Goal: Find specific page/section: Find specific page/section

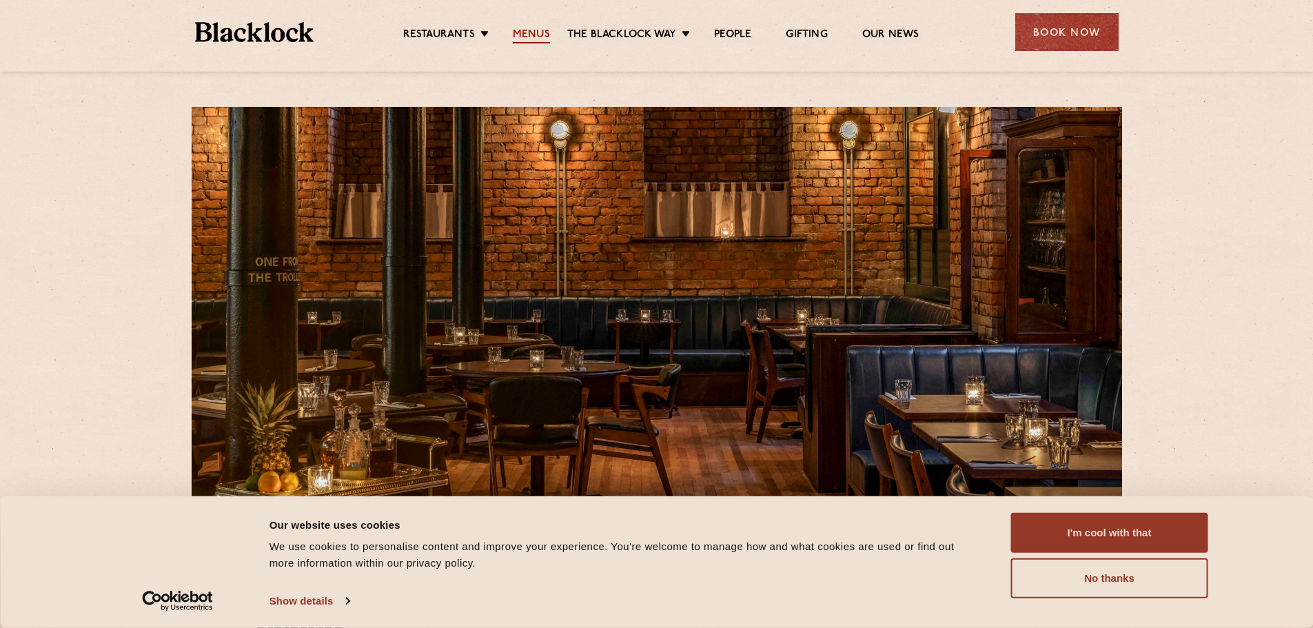
click at [538, 41] on link "Menus" at bounding box center [531, 35] width 37 height 15
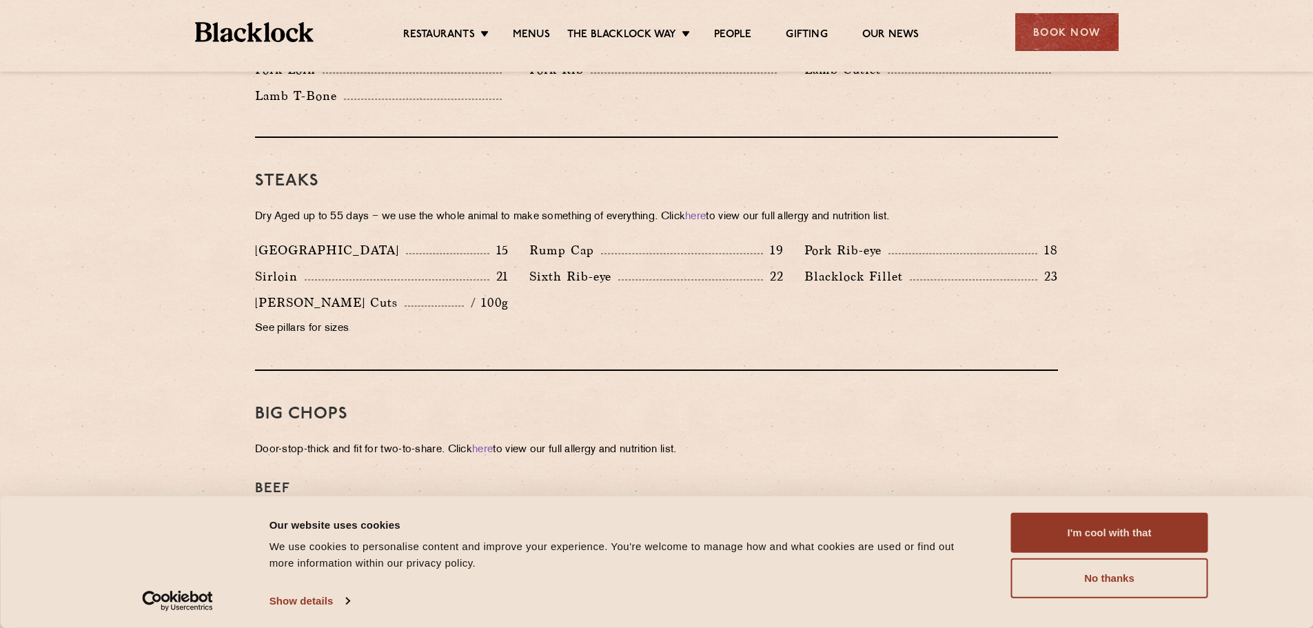
scroll to position [1173, 0]
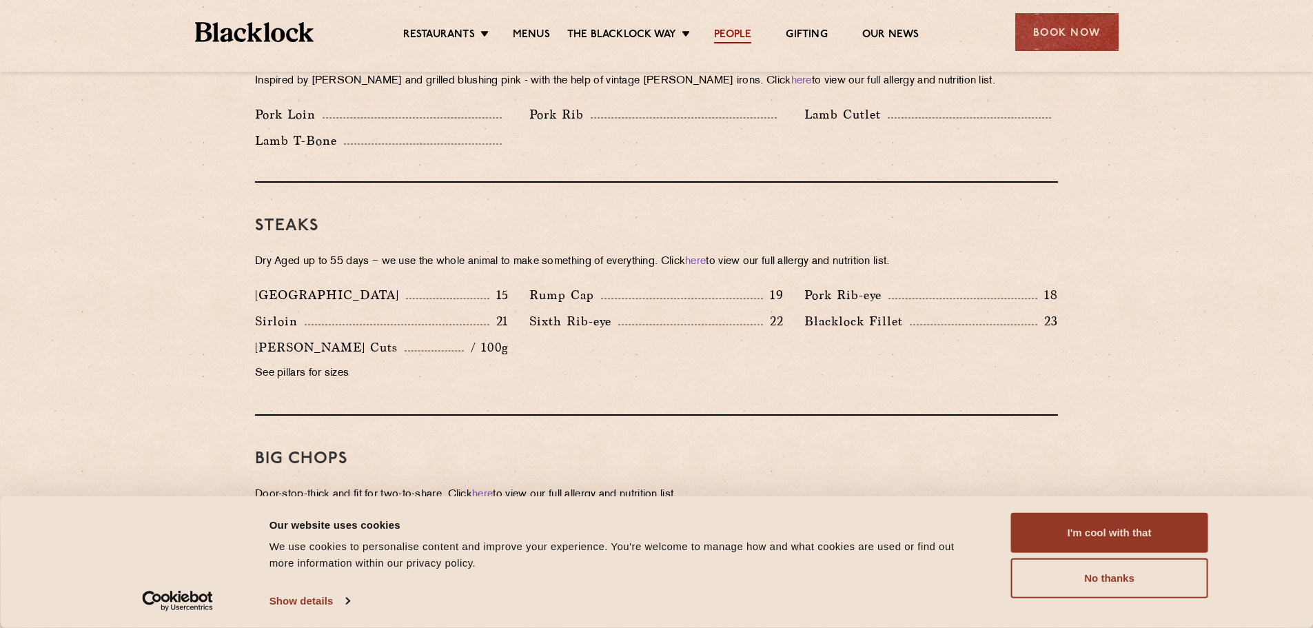
click at [734, 33] on link "People" at bounding box center [732, 35] width 37 height 15
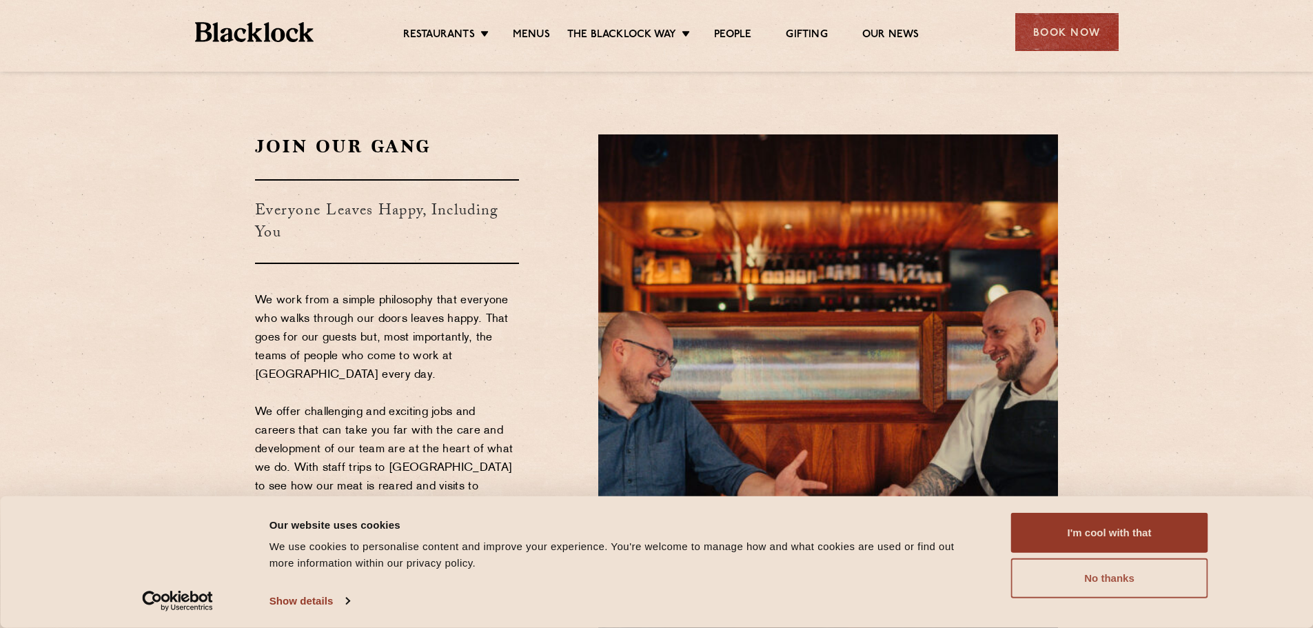
click at [1125, 585] on button "No thanks" at bounding box center [1109, 578] width 197 height 40
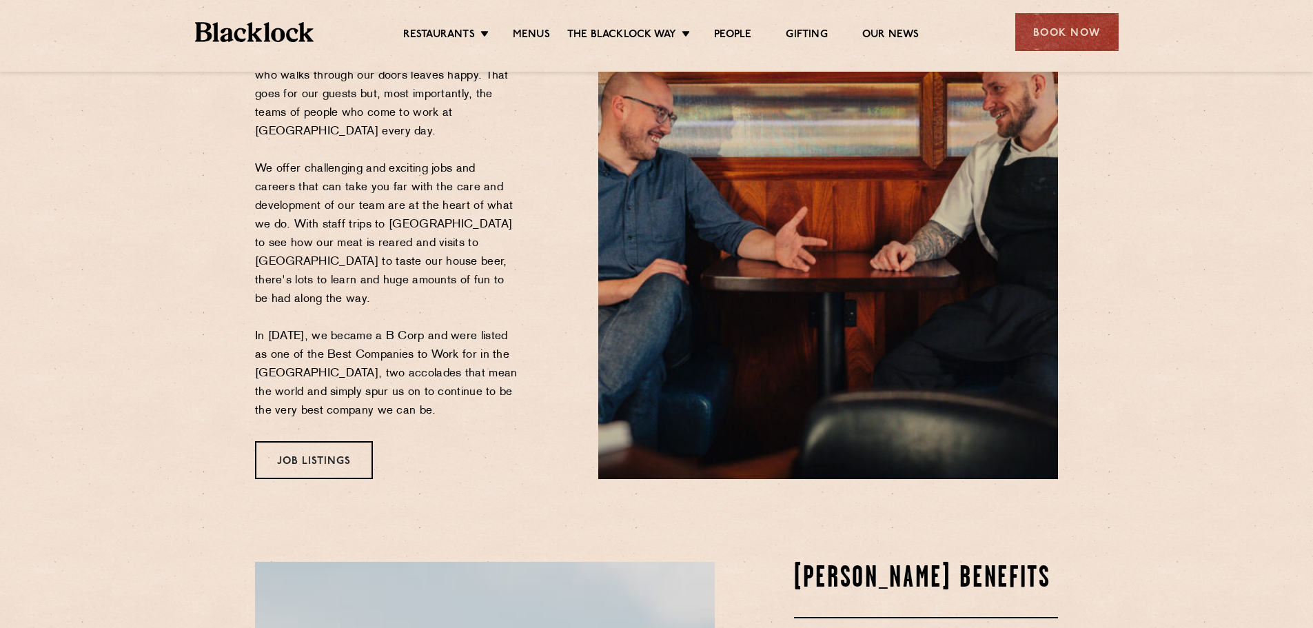
scroll to position [276, 0]
